Goal: Information Seeking & Learning: Learn about a topic

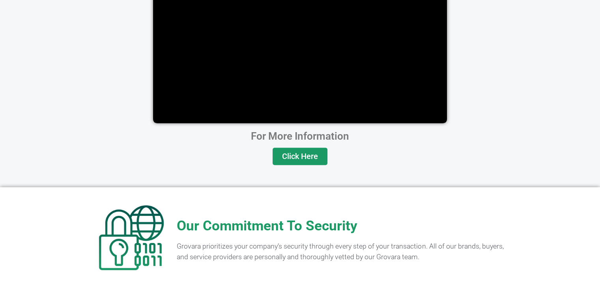
scroll to position [1578, 0]
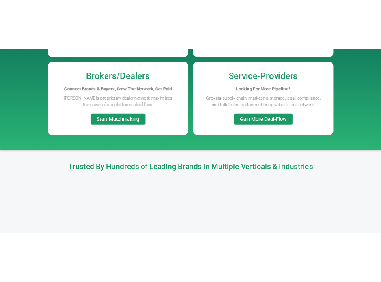
scroll to position [0, 0]
